Goal: Task Accomplishment & Management: Manage account settings

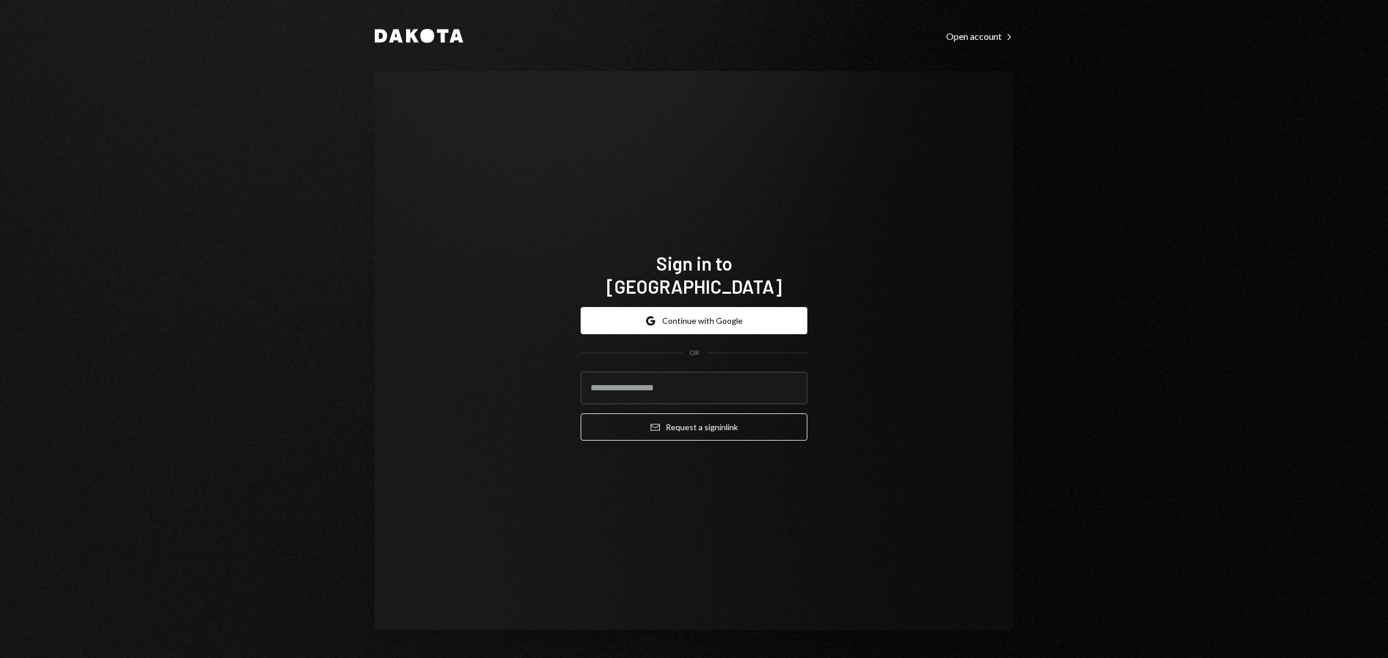
click at [975, 380] on div "Sign in to Dakota Google Continue with Google OR Email Request a sign in link" at bounding box center [694, 350] width 638 height 559
click at [712, 316] on button "Google Continue with Google" at bounding box center [693, 320] width 227 height 27
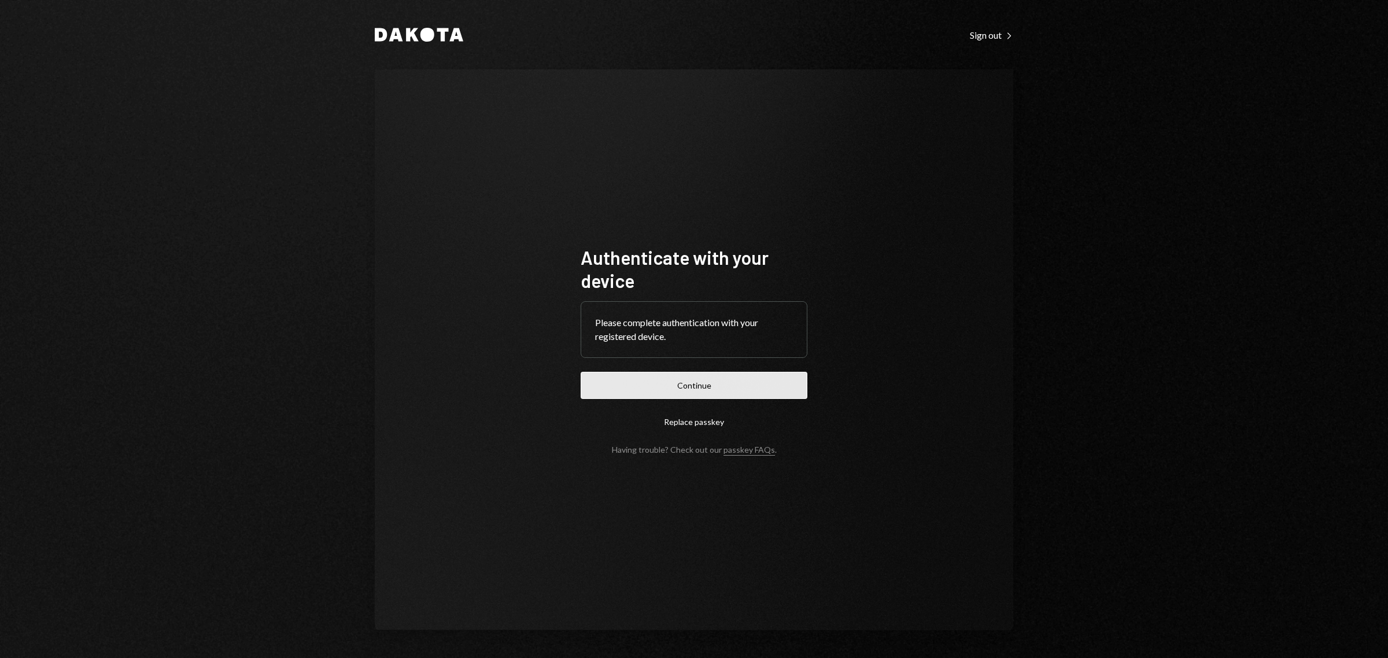
click at [730, 389] on button "Continue" at bounding box center [693, 385] width 227 height 27
click at [711, 386] on button "Continue" at bounding box center [693, 385] width 227 height 27
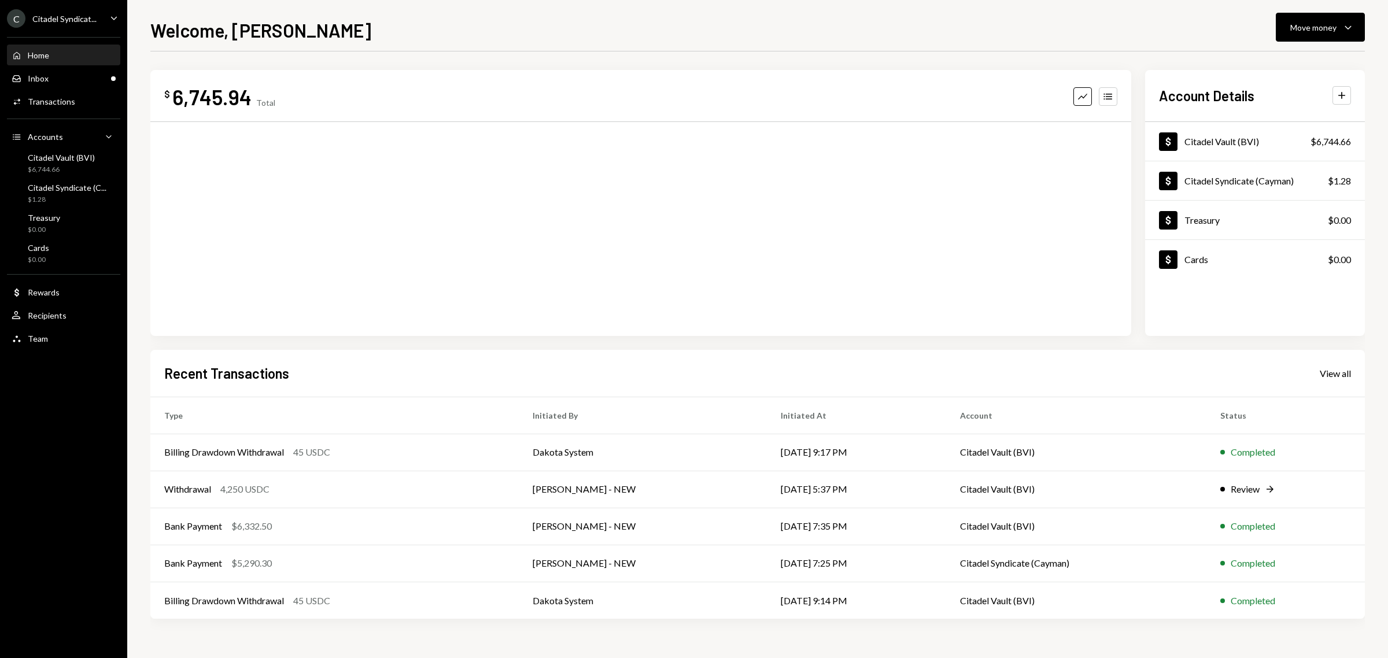
click at [69, 17] on div "Citadel Syndicat..." at bounding box center [64, 19] width 64 height 10
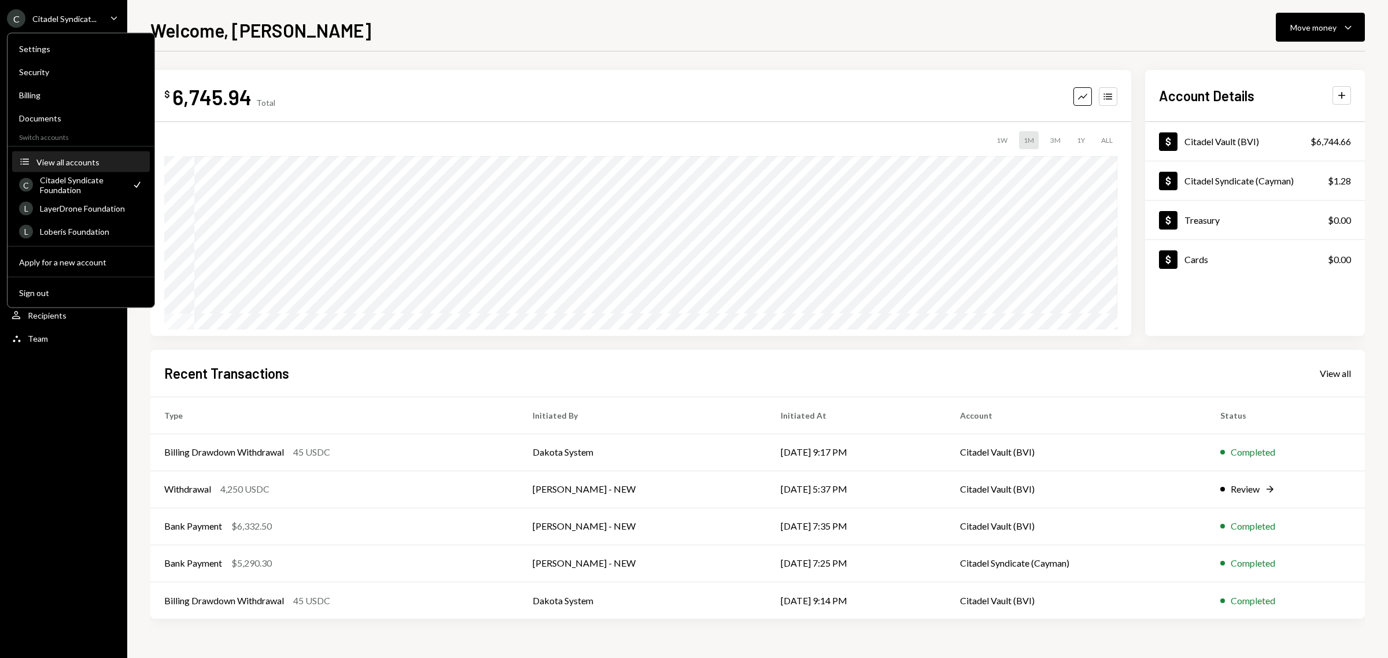
click at [91, 154] on button "Accounts View all accounts" at bounding box center [81, 162] width 138 height 21
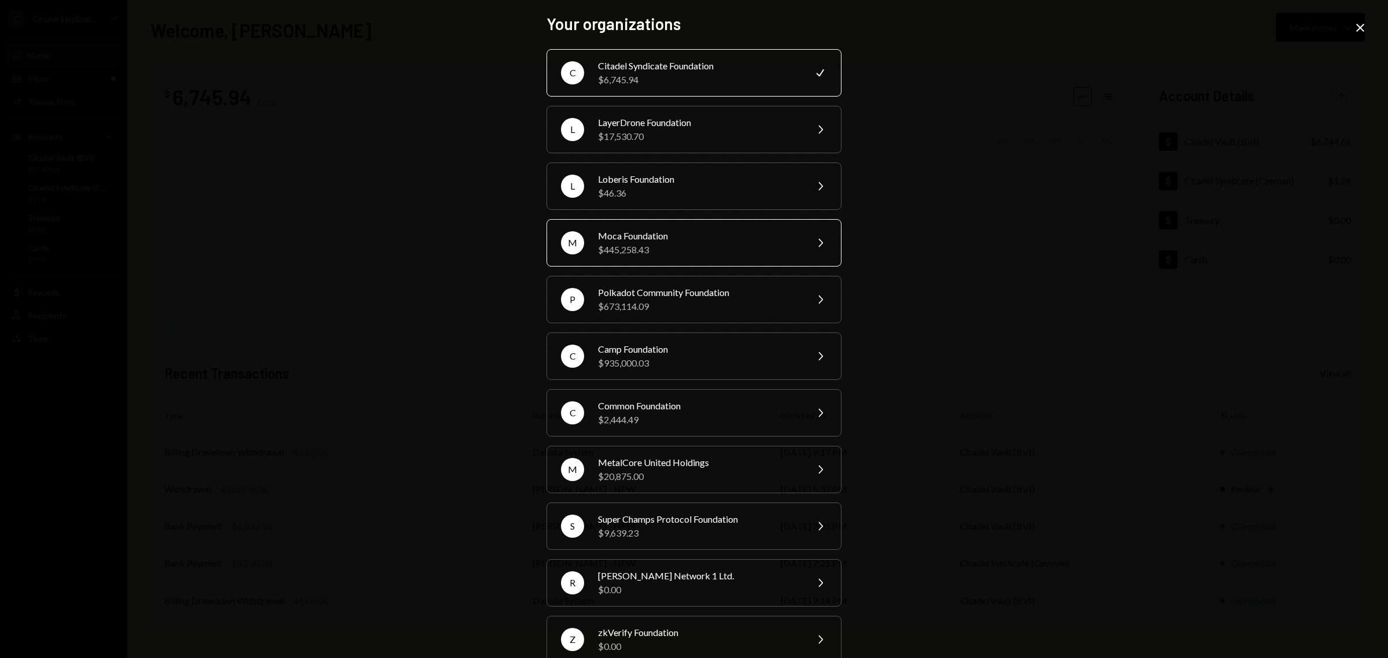
click at [694, 244] on div "$445,258.43" at bounding box center [698, 250] width 201 height 14
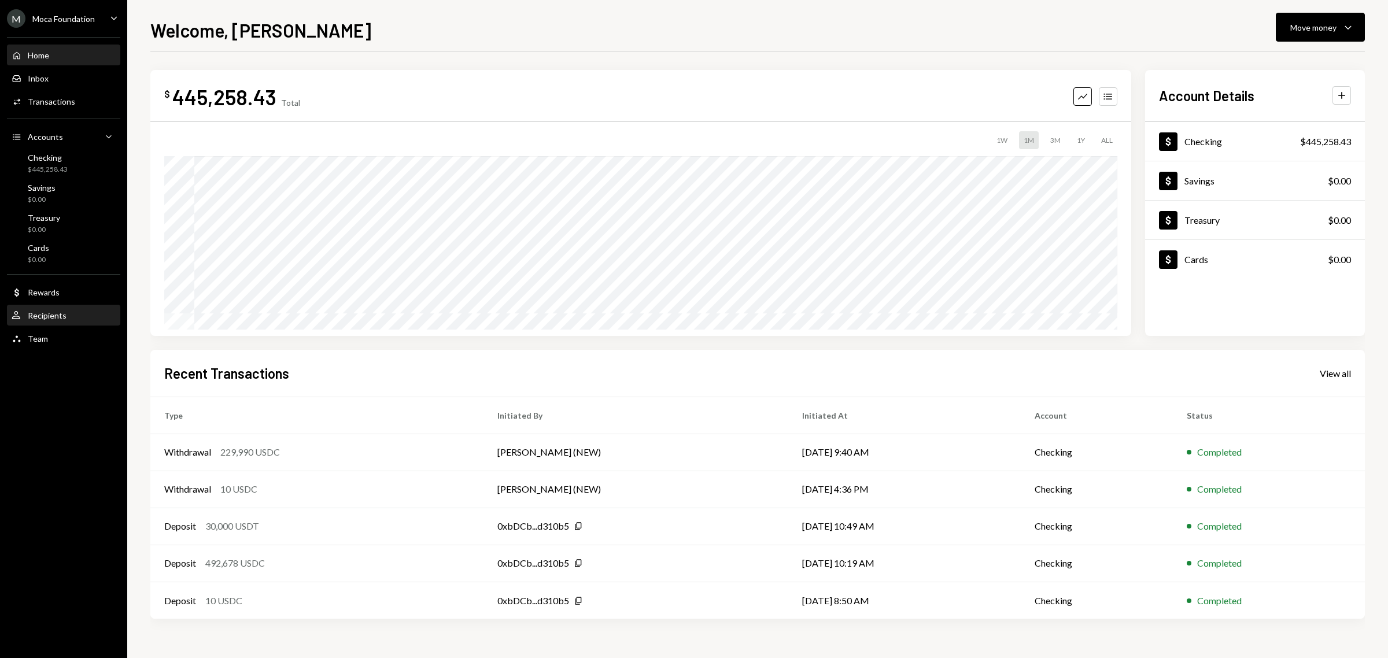
click at [50, 317] on div "Recipients" at bounding box center [47, 315] width 39 height 10
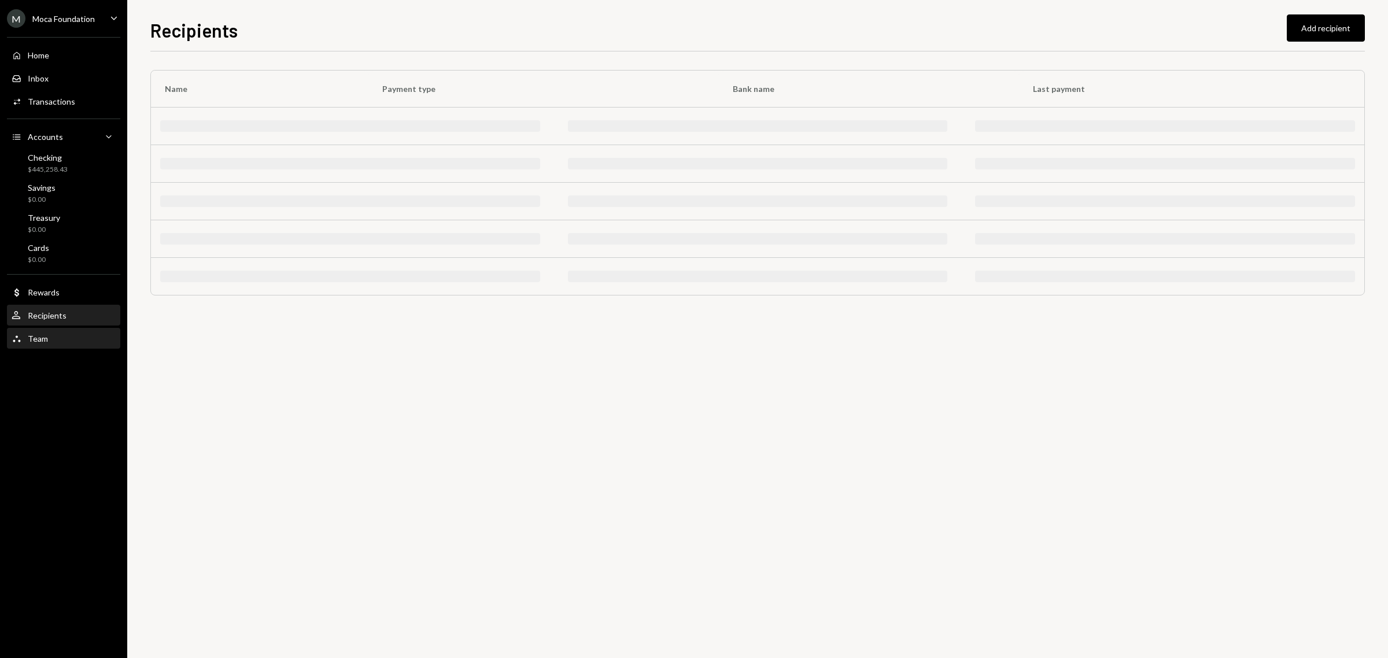
click at [47, 342] on div "Team Team" at bounding box center [64, 339] width 104 height 10
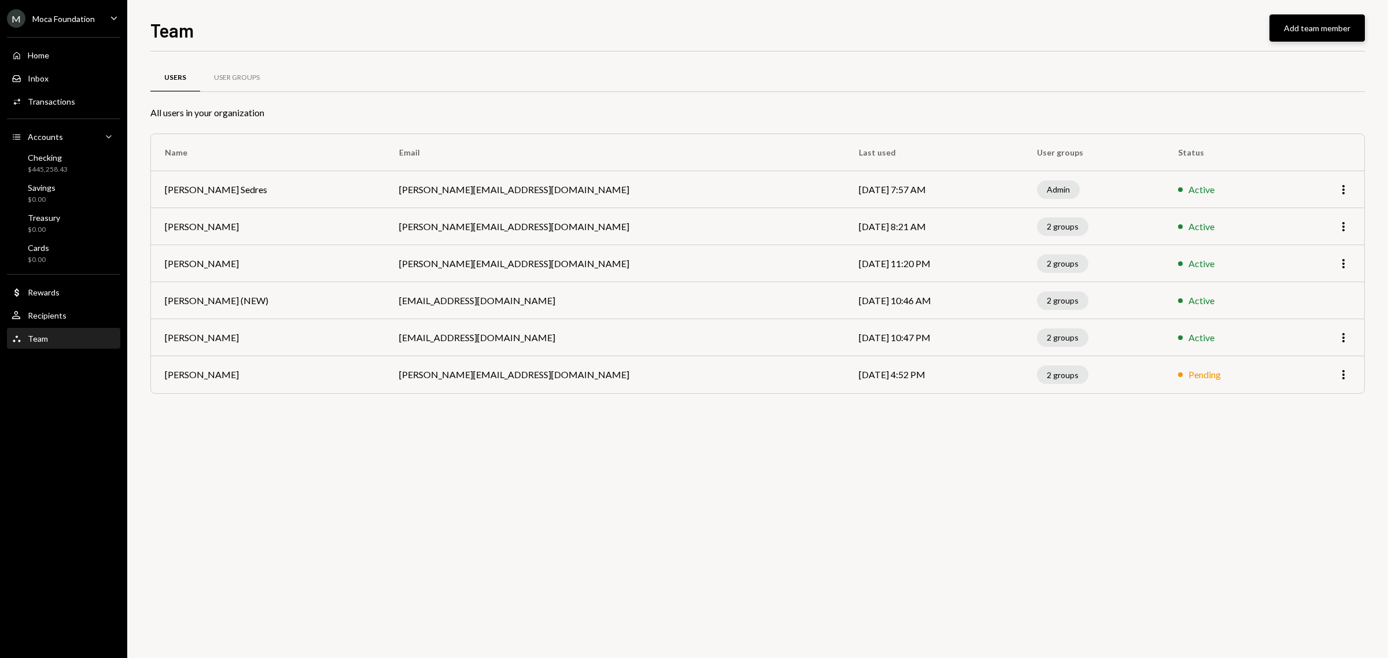
click at [1310, 25] on button "Add team member" at bounding box center [1316, 27] width 95 height 27
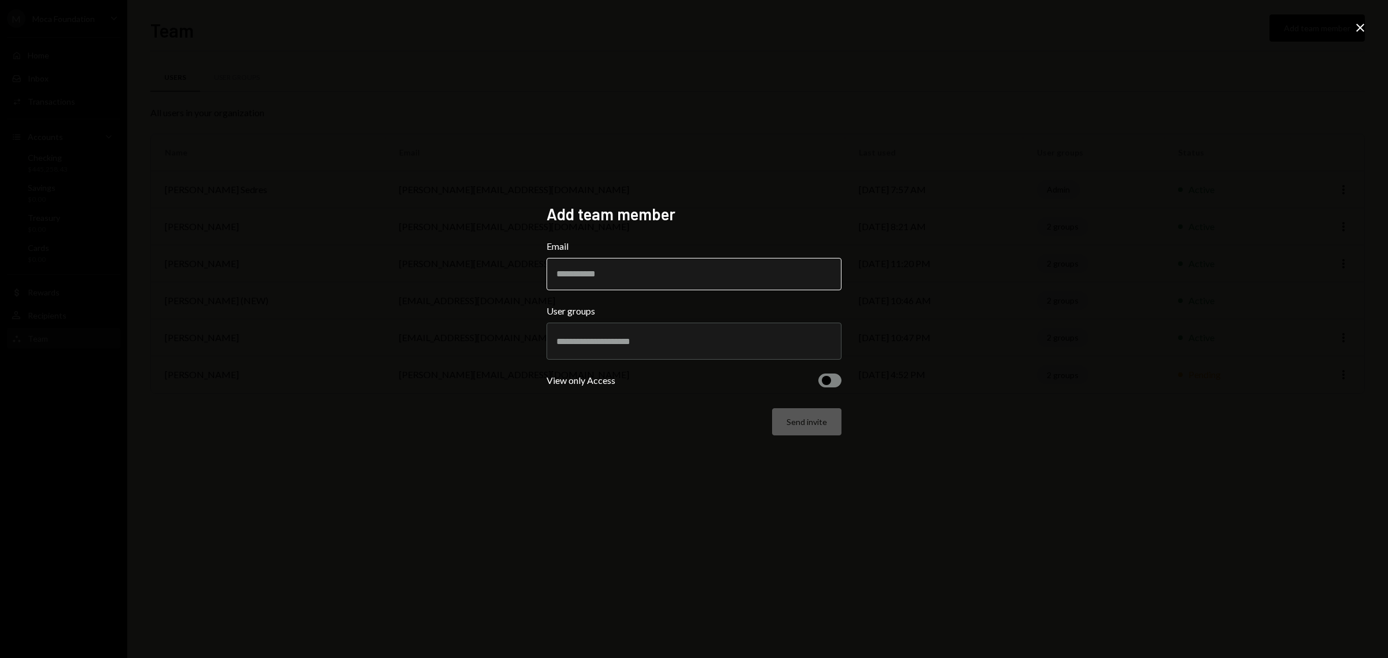
click at [628, 265] on input "Email" at bounding box center [693, 274] width 295 height 32
paste input "**********"
type input "**********"
click at [649, 342] on input "text" at bounding box center [693, 341] width 275 height 10
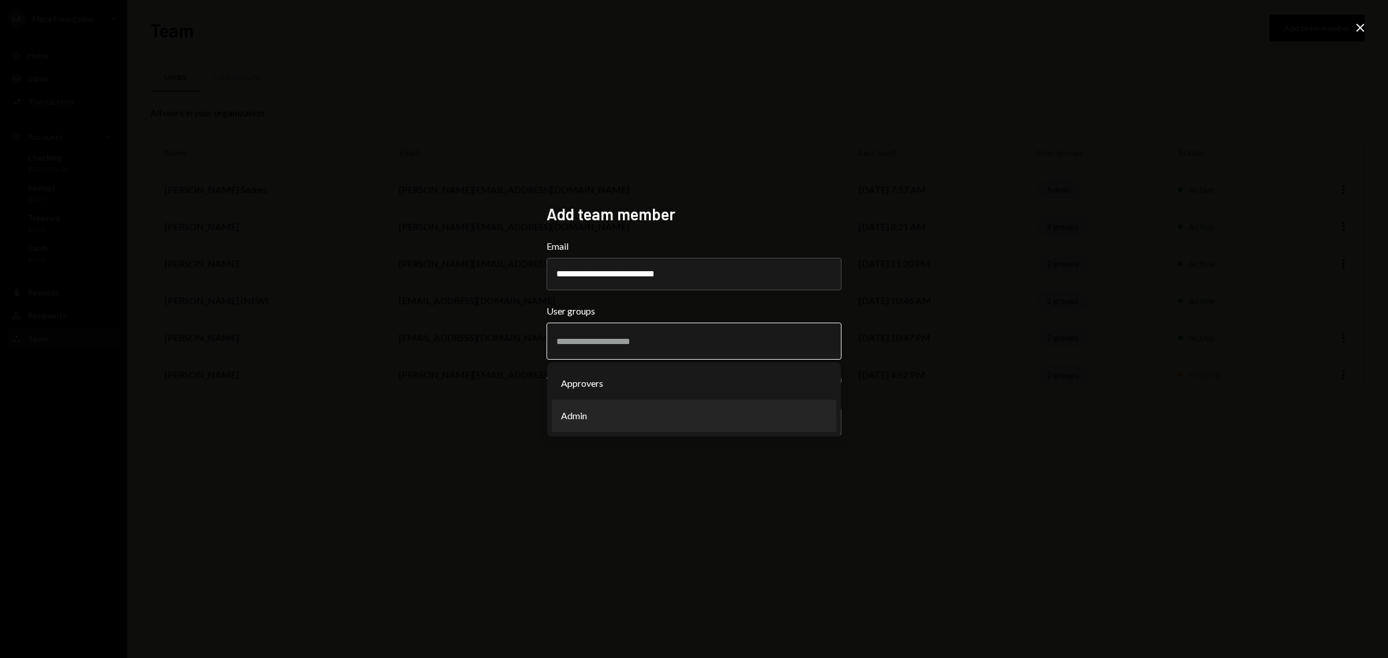
click at [648, 414] on li "Admin" at bounding box center [694, 415] width 284 height 32
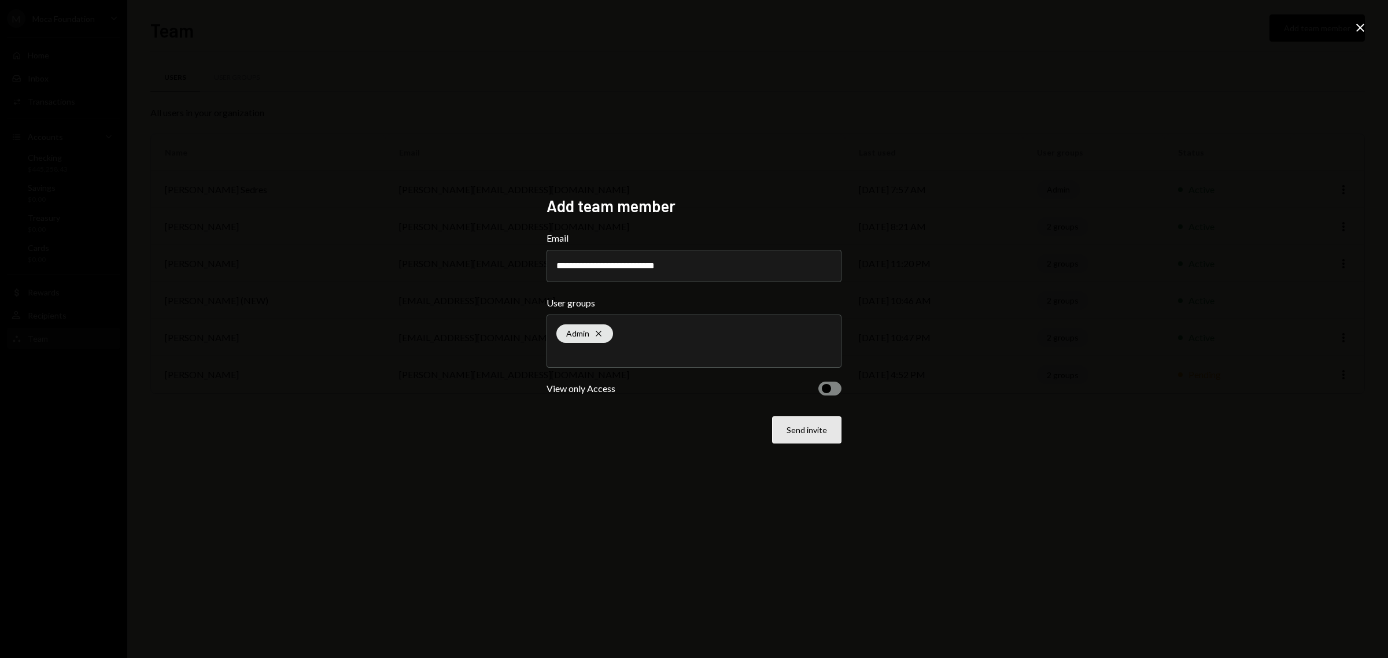
click at [811, 430] on button "Send invite" at bounding box center [806, 429] width 69 height 27
